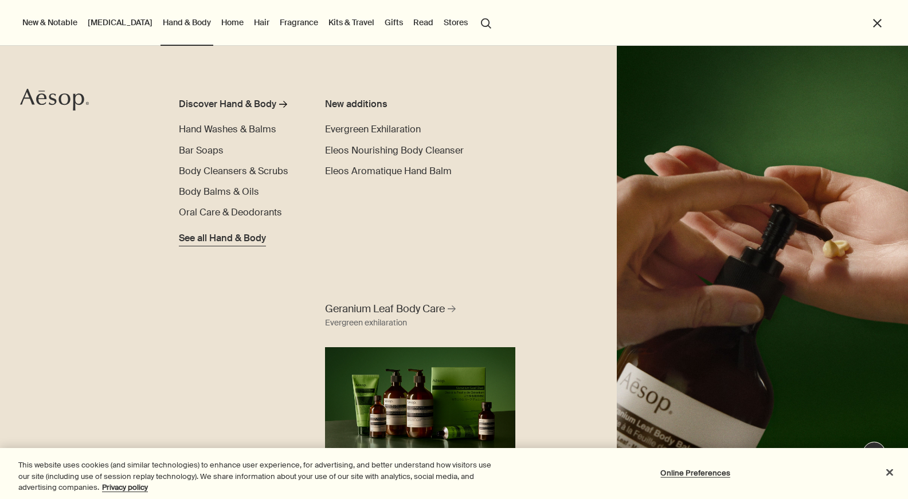
click at [233, 235] on span "See all Hand & Body" at bounding box center [222, 239] width 87 height 14
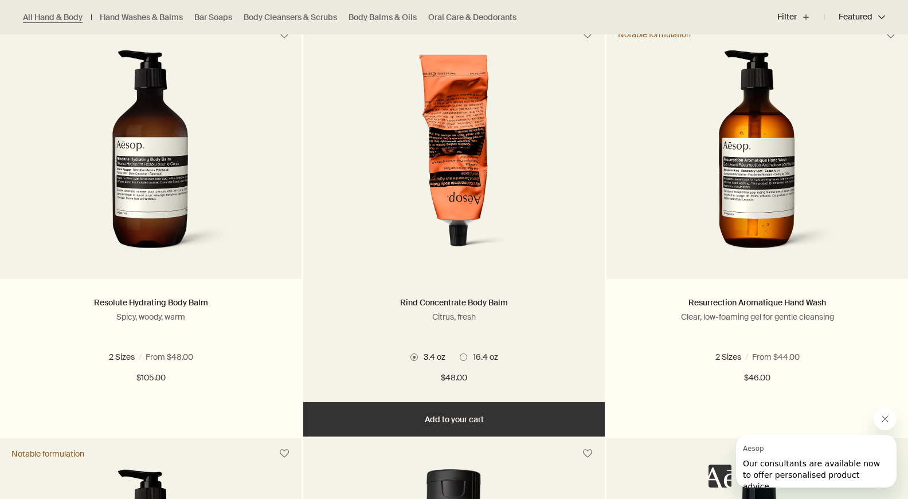
scroll to position [1186, 0]
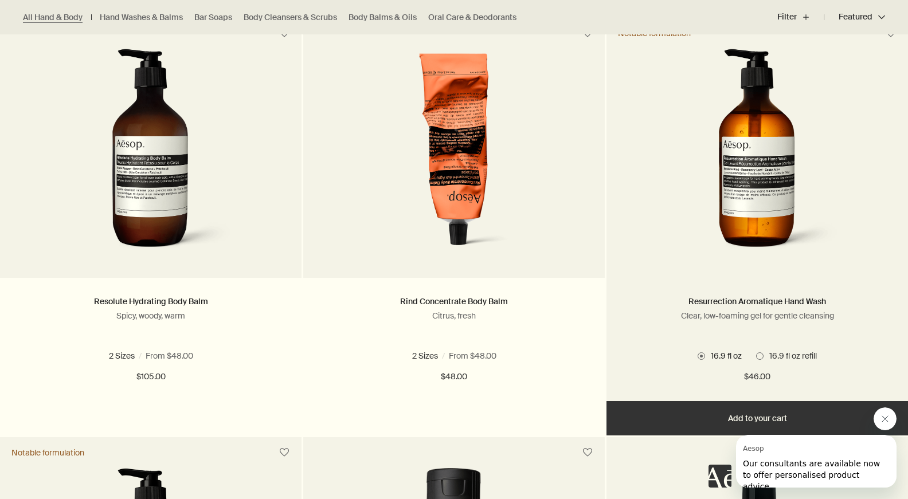
click at [763, 356] on span "16.9 fl oz refill" at bounding box center [789, 356] width 53 height 10
click at [702, 356] on span at bounding box center [701, 355] width 7 height 7
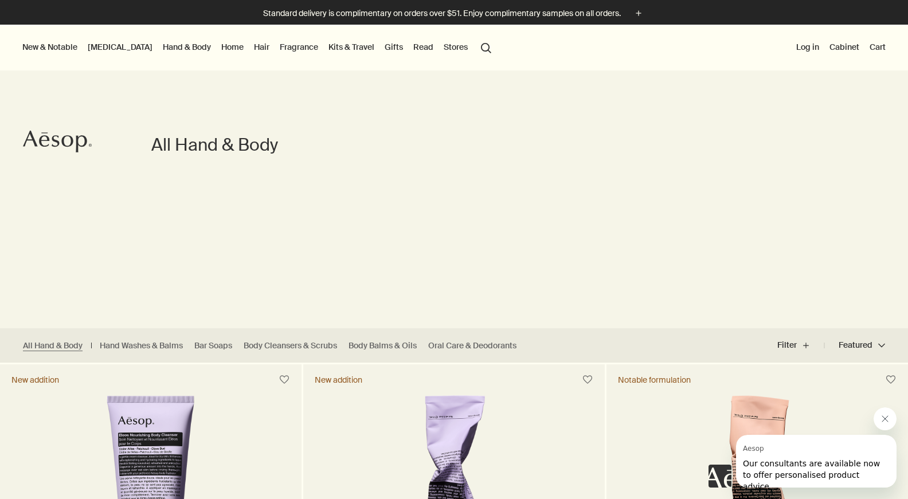
scroll to position [0, 0]
click at [252, 51] on link "Hair" at bounding box center [262, 47] width 20 height 15
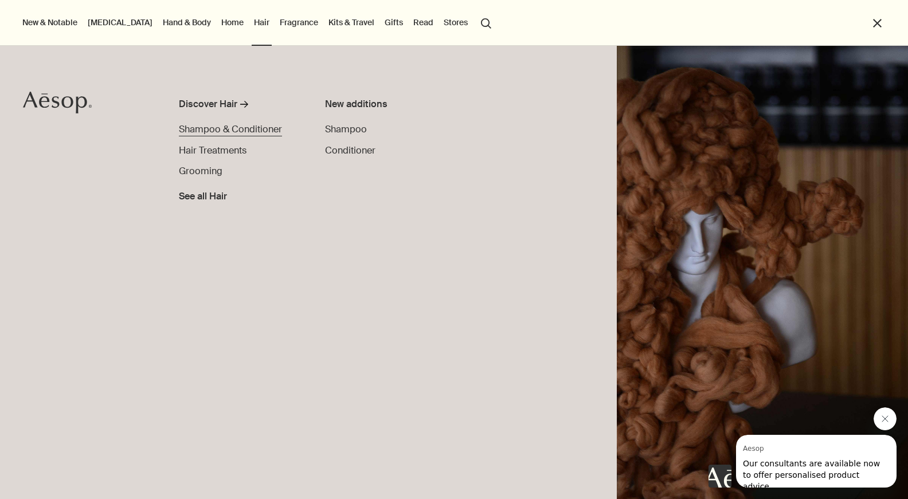
click at [229, 128] on span "Shampoo & Conditioner" at bounding box center [230, 129] width 103 height 12
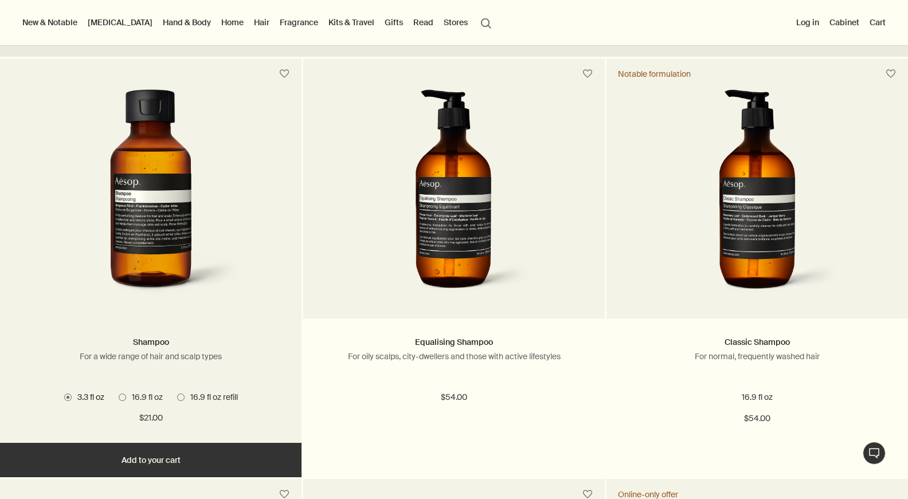
scroll to position [305, 0]
click at [182, 398] on span at bounding box center [180, 397] width 7 height 7
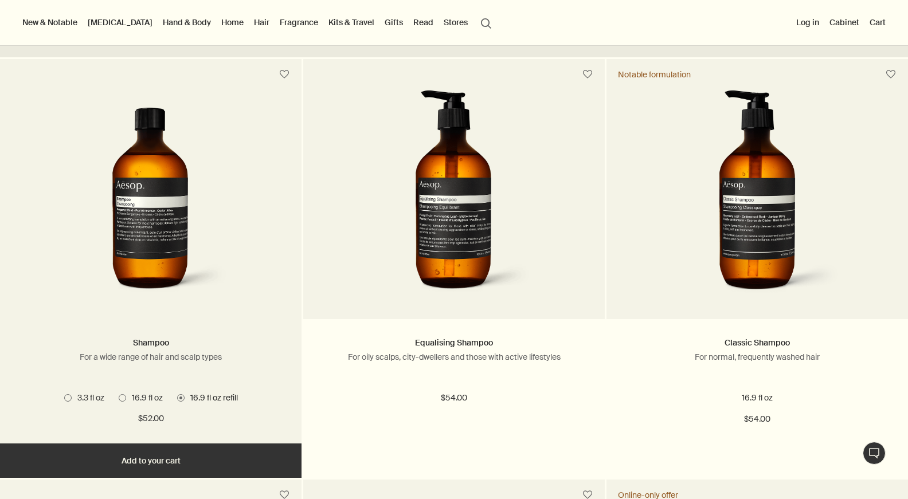
click at [119, 398] on span at bounding box center [122, 397] width 7 height 7
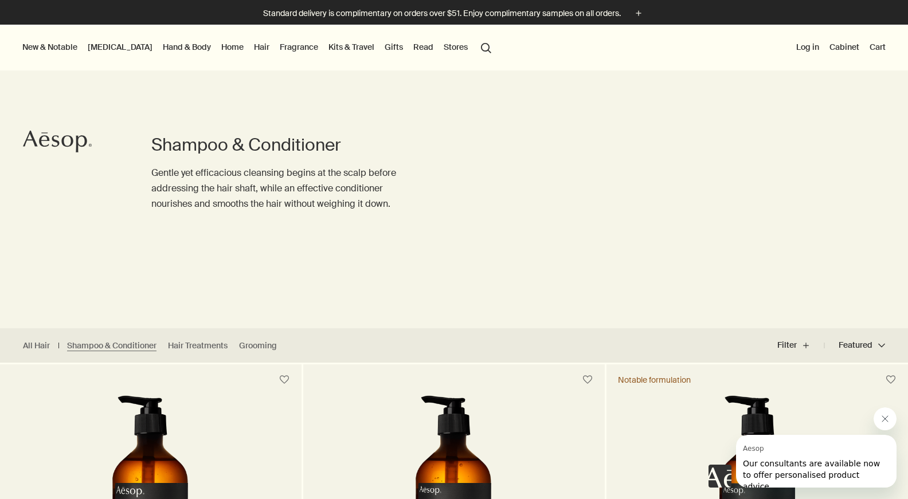
scroll to position [0, 0]
click at [277, 43] on link "Fragrance" at bounding box center [298, 47] width 43 height 15
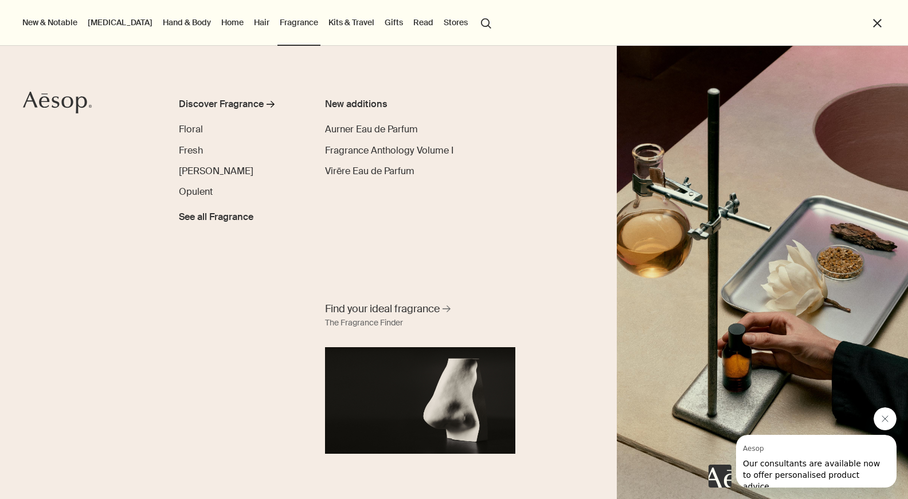
click at [199, 224] on div "Discover Fragrance rightArrow Floral Fresh Woody Opulent See all Fragrance" at bounding box center [252, 286] width 147 height 379
click at [207, 211] on span "See all Fragrance" at bounding box center [216, 217] width 75 height 14
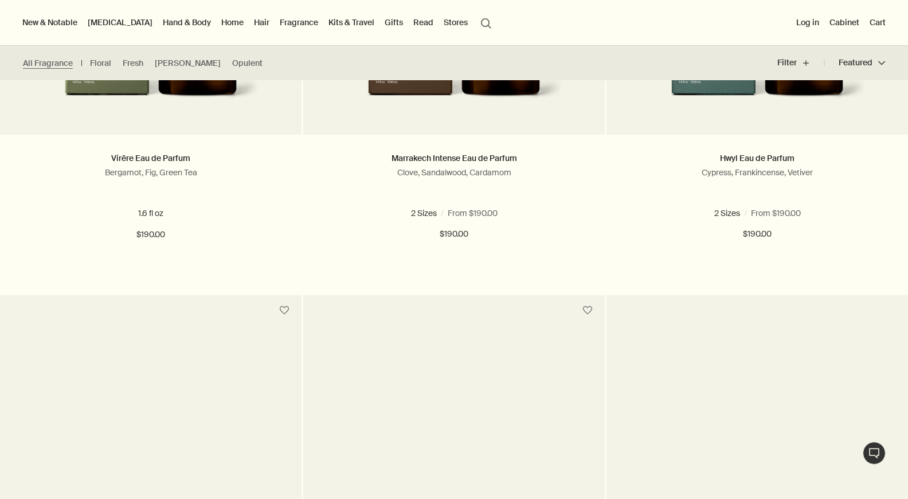
scroll to position [364, 0]
